Goal: Transaction & Acquisition: Purchase product/service

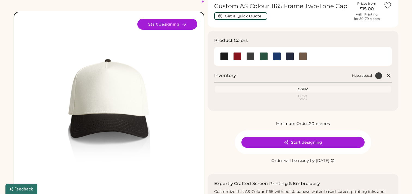
scroll to position [25, 0]
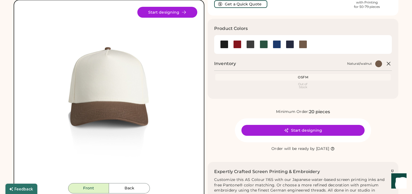
scroll to position [36, 0]
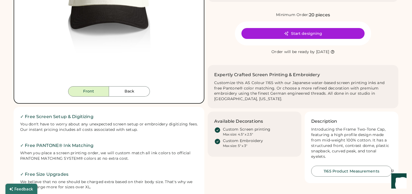
scroll to position [139, 0]
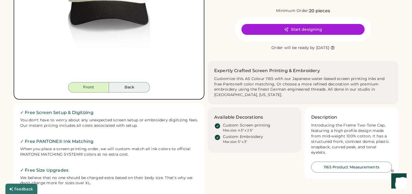
click at [124, 83] on button "Back" at bounding box center [129, 87] width 41 height 10
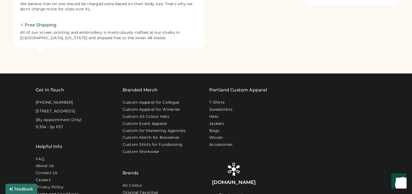
scroll to position [357, 0]
